Goal: Information Seeking & Learning: Learn about a topic

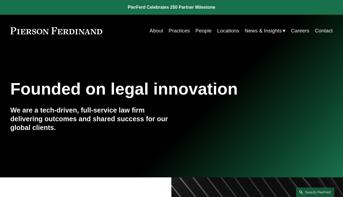
click at [200, 32] on link "People" at bounding box center [203, 31] width 16 height 10
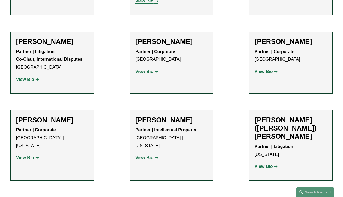
scroll to position [1631, 0]
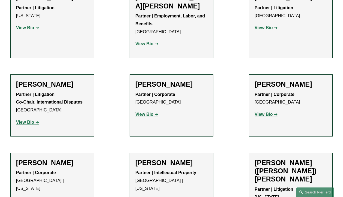
click at [262, 112] on strong "View Bio" at bounding box center [264, 114] width 18 height 5
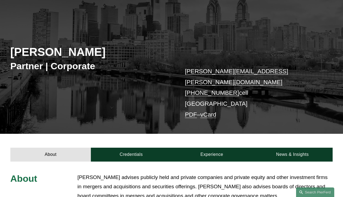
scroll to position [109, 0]
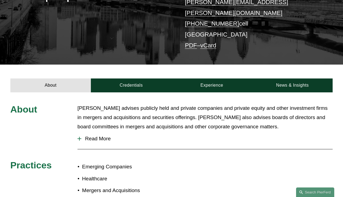
click at [135, 79] on link "Credentials" at bounding box center [131, 86] width 81 height 14
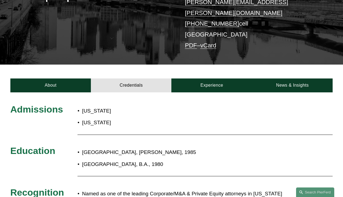
click at [198, 79] on link "Experience" at bounding box center [211, 86] width 81 height 14
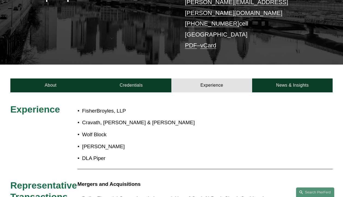
click at [293, 79] on link "News & Insights" at bounding box center [292, 86] width 81 height 14
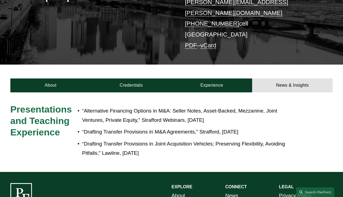
click at [141, 79] on link "Credentials" at bounding box center [131, 86] width 81 height 14
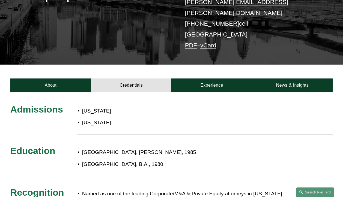
click at [242, 79] on link "Experience" at bounding box center [211, 86] width 81 height 14
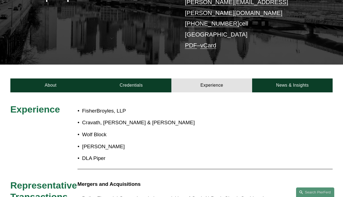
click at [279, 79] on link "News & Insights" at bounding box center [292, 86] width 81 height 14
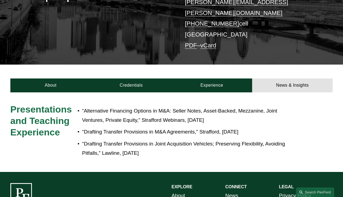
click at [58, 79] on link "About" at bounding box center [50, 86] width 81 height 14
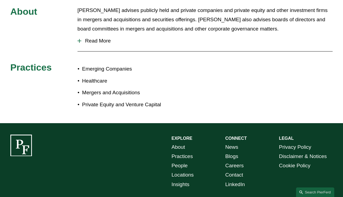
scroll to position [218, 0]
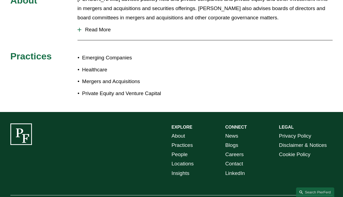
click at [96, 27] on span "Read More" at bounding box center [206, 30] width 251 height 6
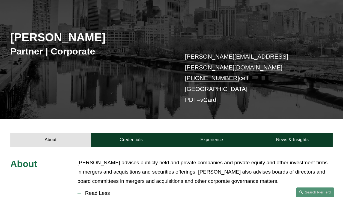
scroll to position [0, 0]
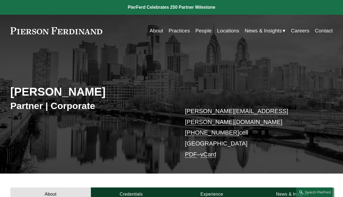
click at [196, 30] on link "People" at bounding box center [203, 31] width 16 height 10
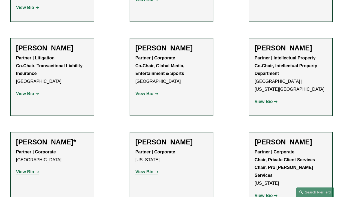
scroll to position [6221, 0]
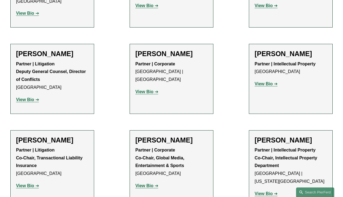
scroll to position [6139, 0]
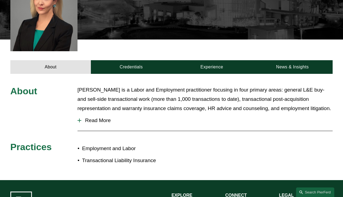
scroll to position [164, 0]
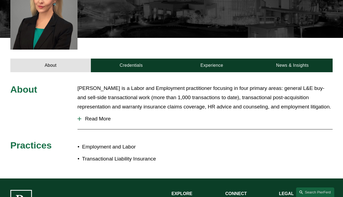
click at [124, 59] on link "Credentials" at bounding box center [131, 66] width 81 height 14
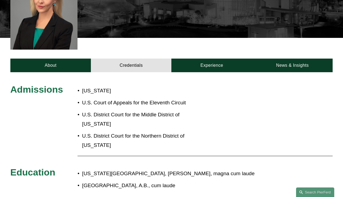
click at [191, 59] on link "Experience" at bounding box center [211, 66] width 81 height 14
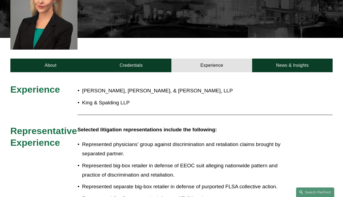
click at [144, 59] on link "Credentials" at bounding box center [131, 66] width 81 height 14
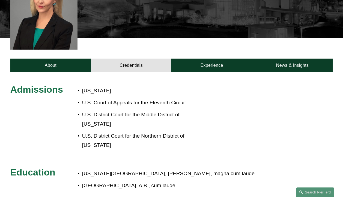
click at [195, 59] on link "Experience" at bounding box center [211, 66] width 81 height 14
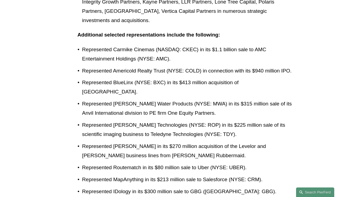
scroll to position [546, 0]
